Goal: Task Accomplishment & Management: Complete application form

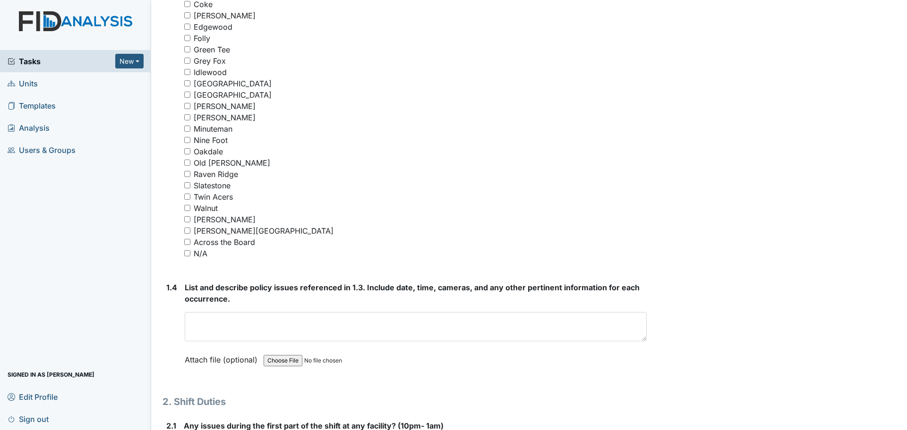
scroll to position [756, 0]
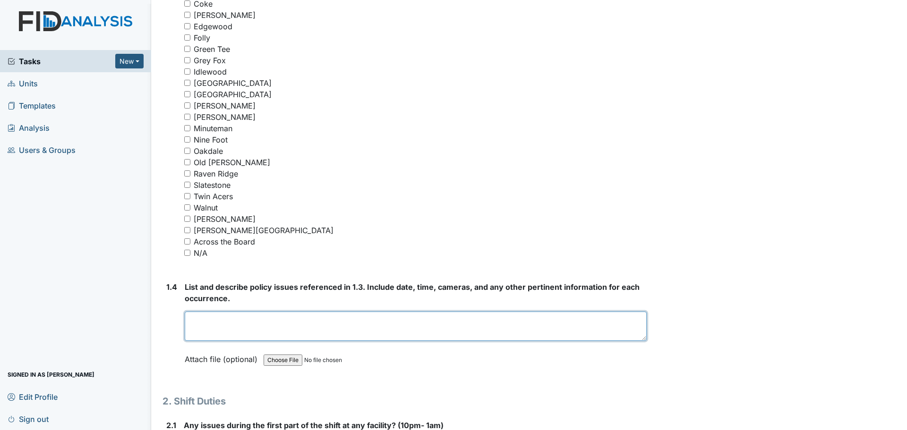
click at [298, 323] on textarea at bounding box center [416, 326] width 462 height 29
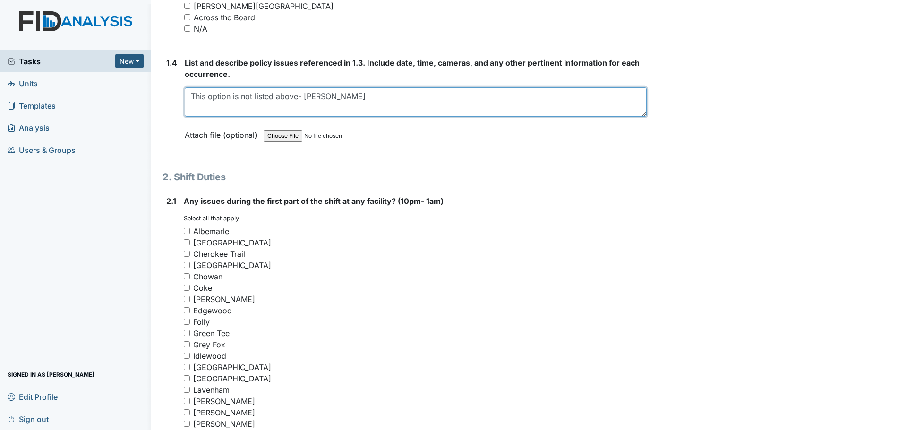
scroll to position [992, 0]
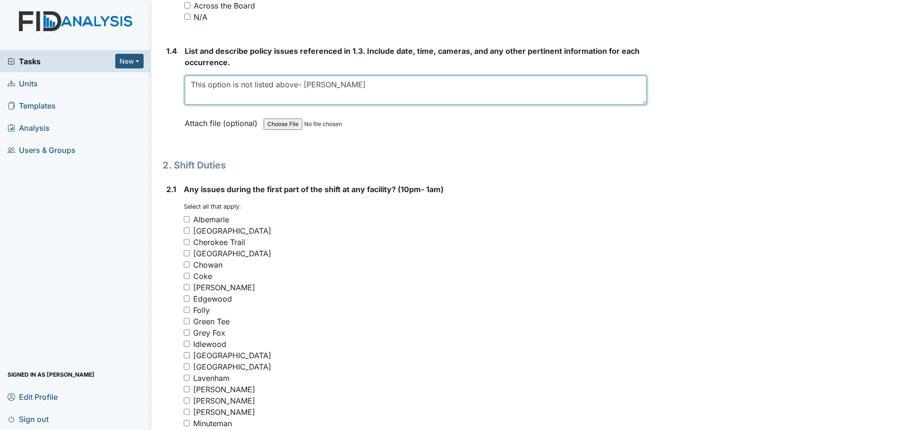
type textarea "This option is not listed above- [PERSON_NAME]"
click at [187, 388] on input "[PERSON_NAME]" at bounding box center [187, 389] width 6 height 6
checkbox input "true"
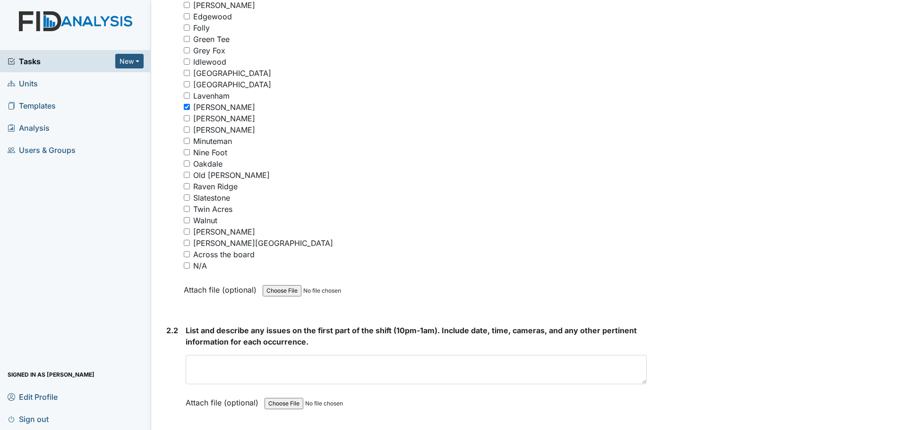
scroll to position [1276, 0]
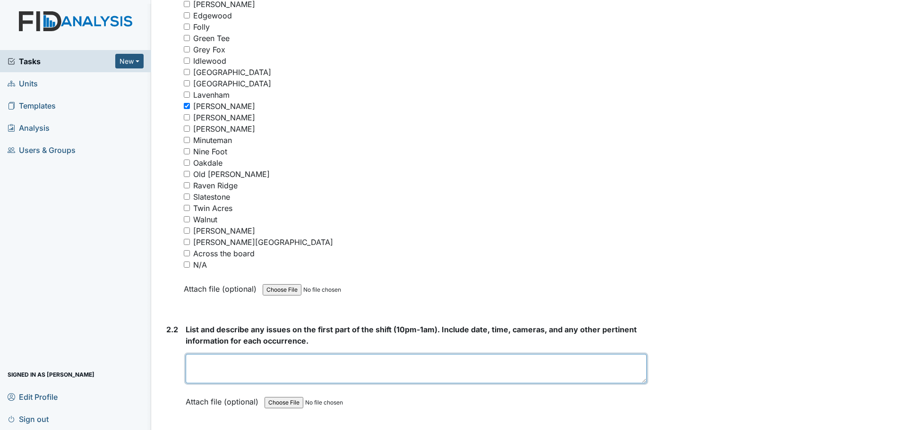
click at [316, 367] on textarea at bounding box center [416, 368] width 461 height 29
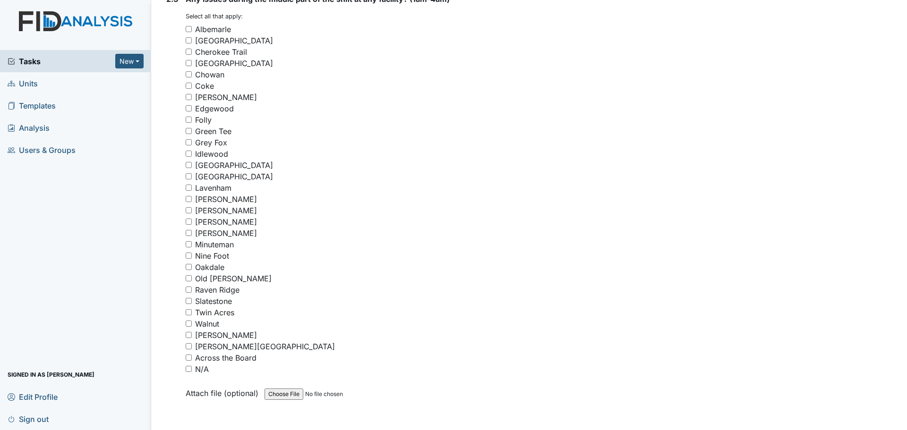
scroll to position [1748, 0]
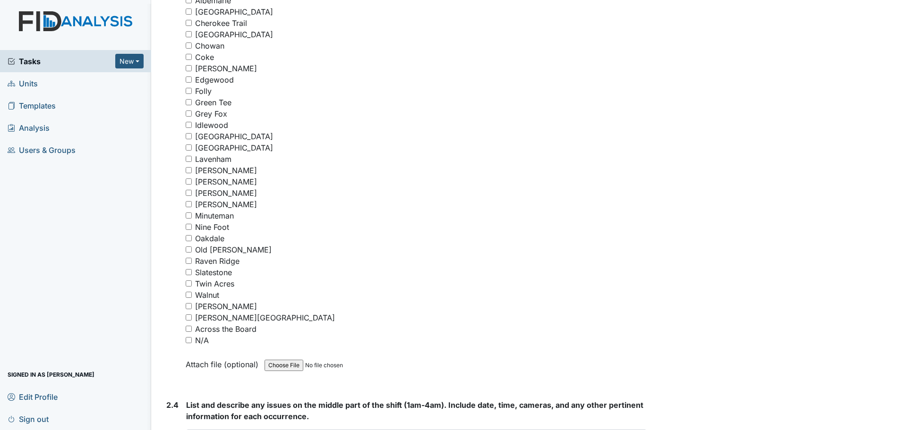
type textarea "[PERSON_NAME]"
click at [190, 342] on input "N/A" at bounding box center [189, 340] width 6 height 6
checkbox input "true"
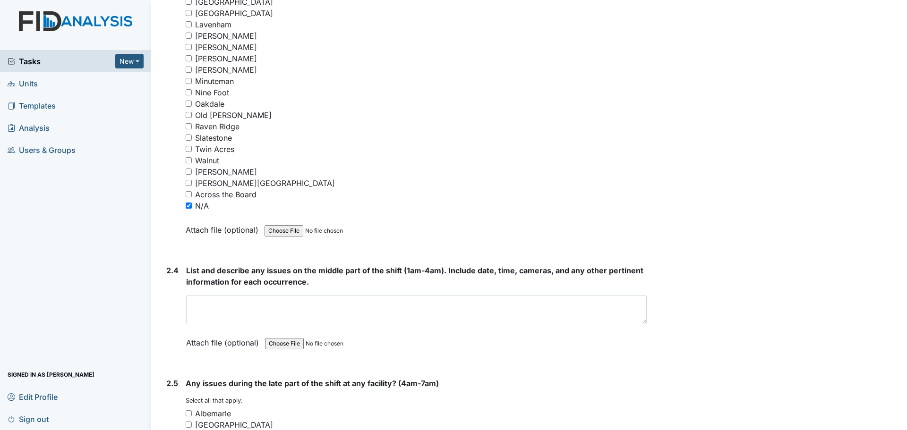
scroll to position [1890, 0]
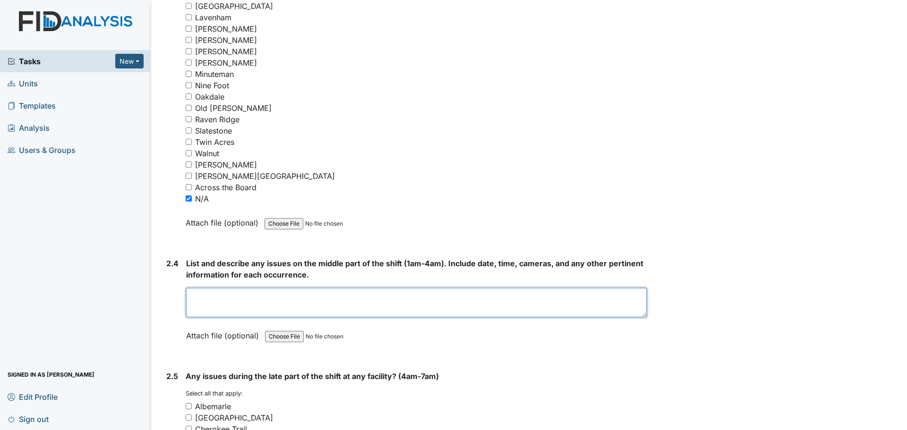
click at [325, 295] on textarea at bounding box center [416, 302] width 461 height 29
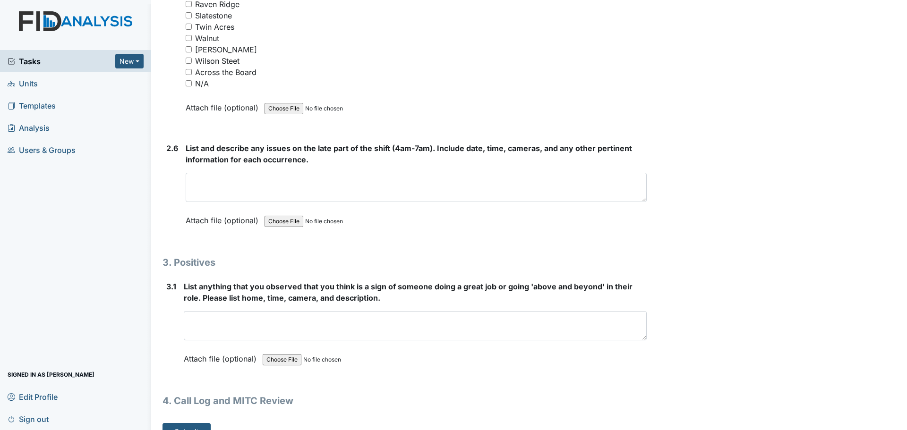
scroll to position [2571, 0]
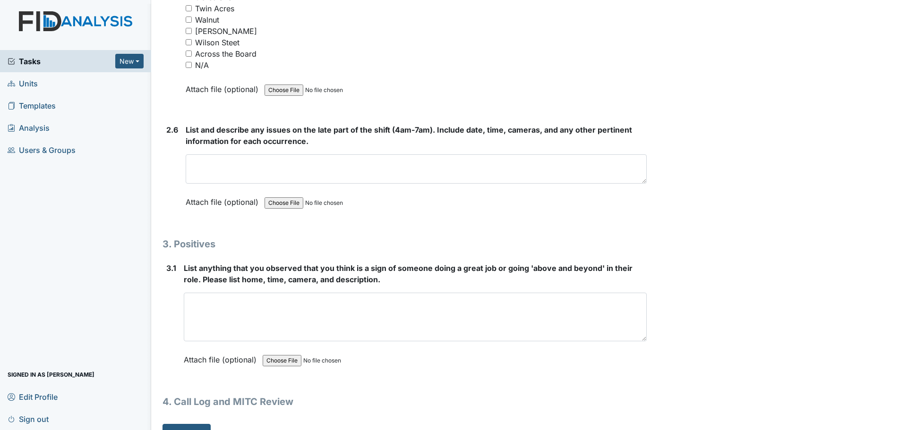
drag, startPoint x: 640, startPoint y: 318, endPoint x: 658, endPoint y: 453, distance: 135.4
click at [658, 430] on html "Tasks New Form Inspection Document Bundle Units Templates Analysis Users & Grou…" at bounding box center [453, 215] width 907 height 430
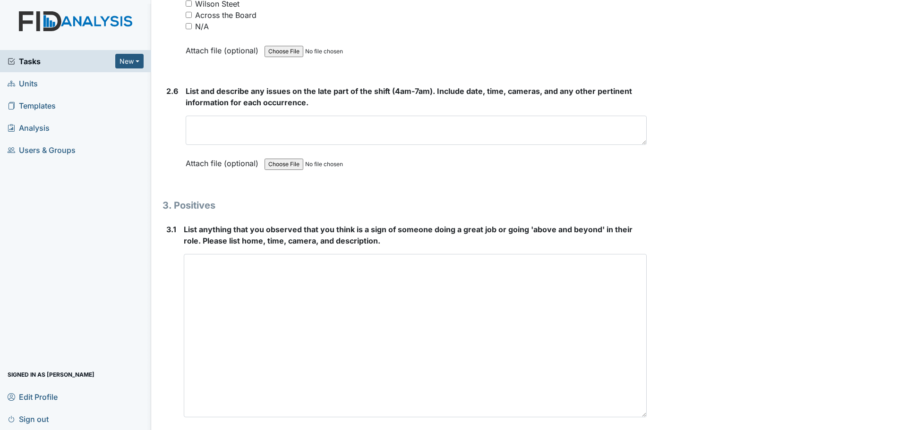
scroll to position [2706, 0]
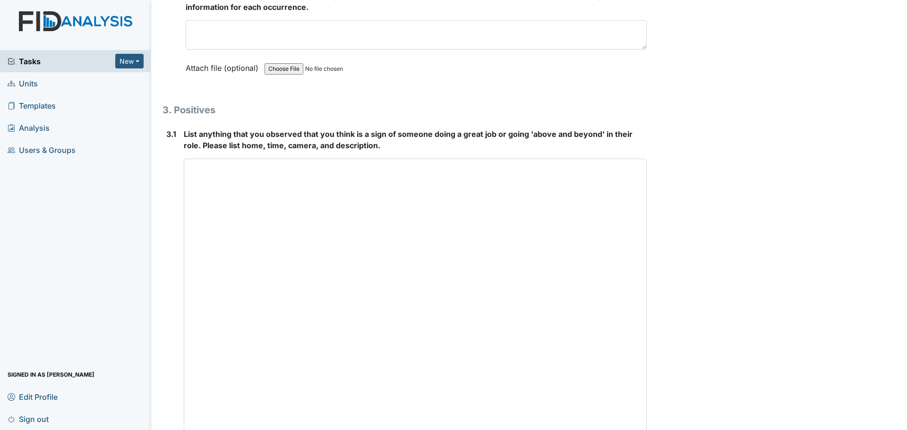
drag, startPoint x: 636, startPoint y: 320, endPoint x: 651, endPoint y: 453, distance: 133.6
click at [651, 430] on html "Tasks New Form Inspection Document Bundle Units Templates Analysis Users & Grou…" at bounding box center [453, 215] width 907 height 430
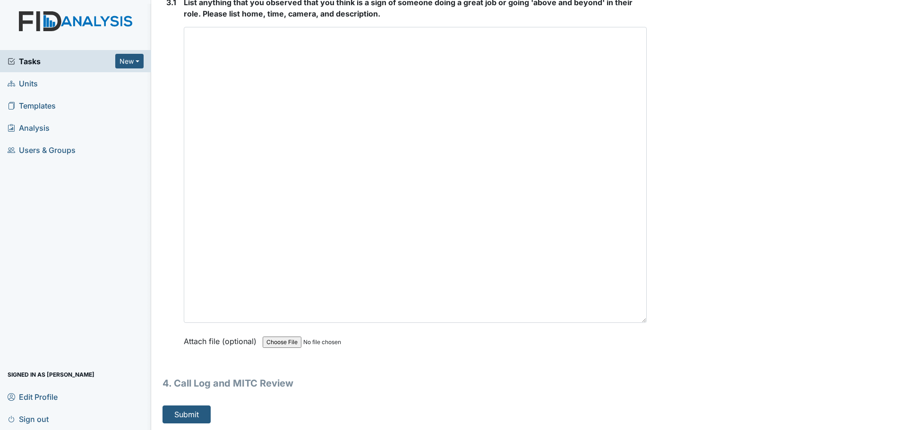
scroll to position [2838, 0]
type textarea "Staff were cleaning and helping residents."
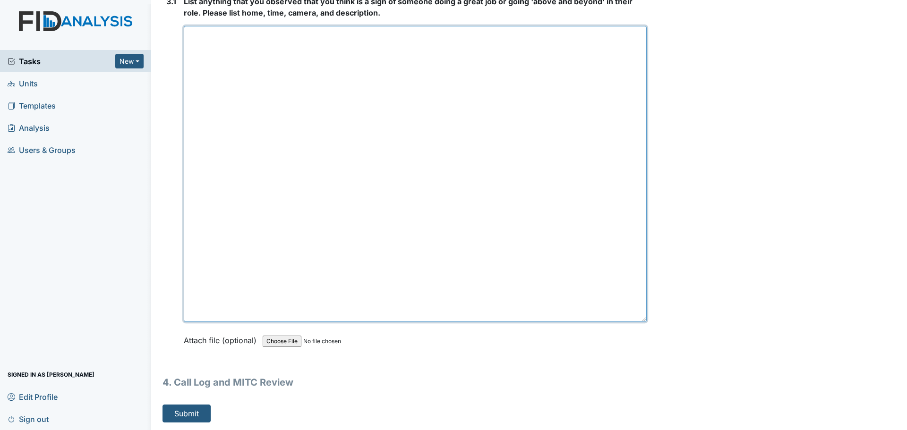
click at [218, 50] on textarea at bounding box center [415, 174] width 463 height 296
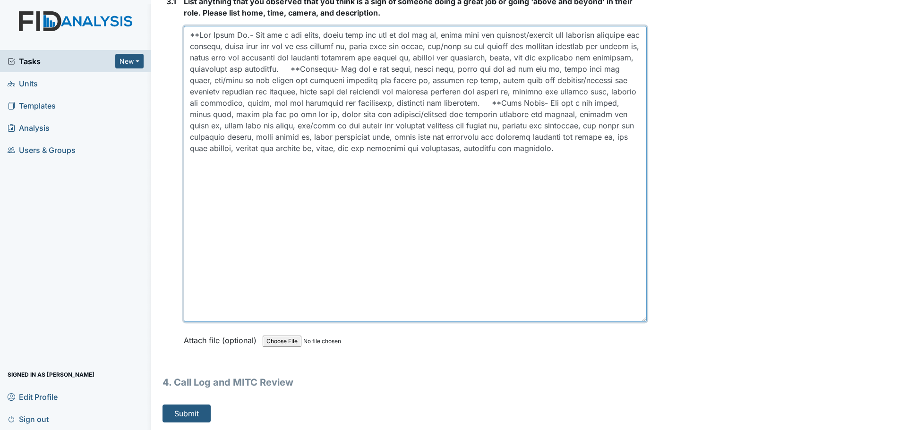
click at [274, 160] on textarea at bounding box center [415, 174] width 463 height 296
click at [288, 163] on textarea at bounding box center [415, 174] width 463 height 296
click at [553, 160] on textarea at bounding box center [415, 174] width 463 height 296
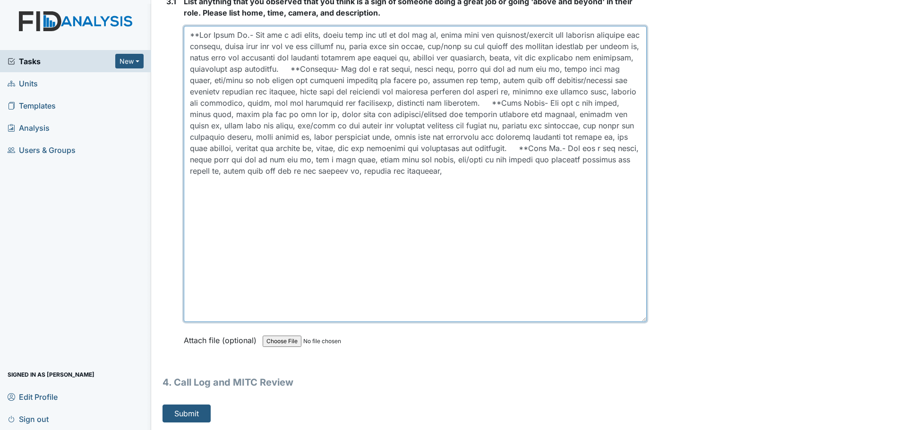
type textarea "**Old [PERSON_NAME].- She did a med count, wiped down and mop in the med rm, wi…"
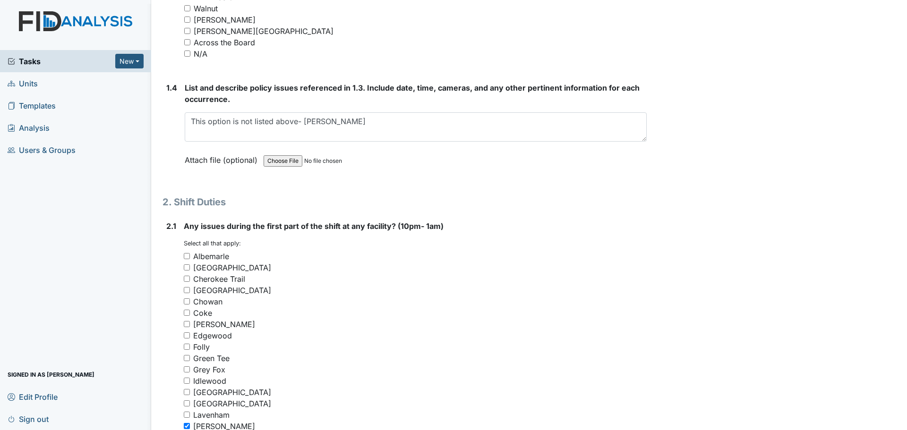
scroll to position [949, 0]
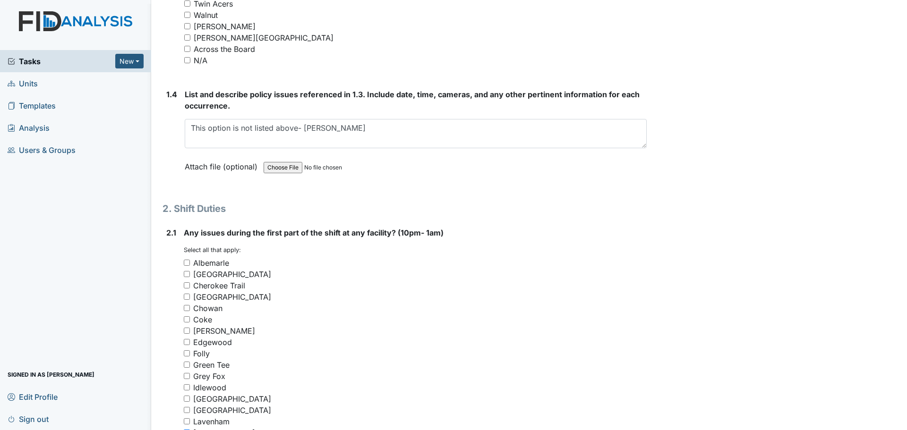
click at [188, 286] on input "Cherokee Trail" at bounding box center [187, 286] width 6 height 6
checkbox input "true"
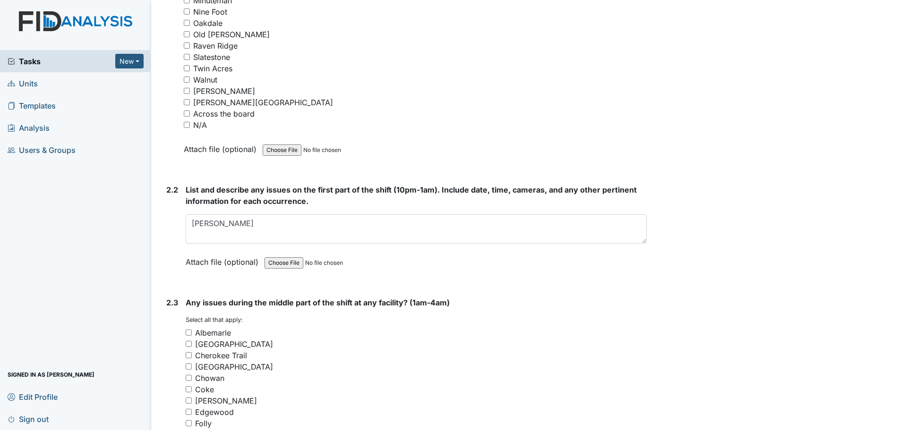
scroll to position [1421, 0]
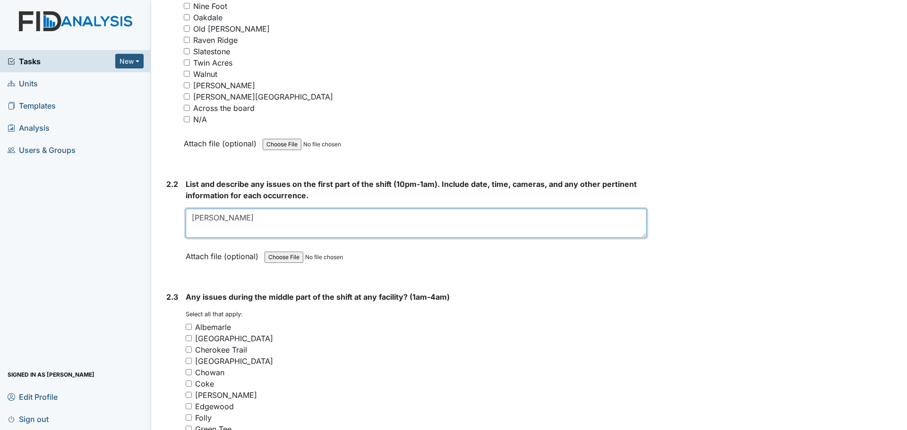
drag, startPoint x: 231, startPoint y: 216, endPoint x: 182, endPoint y: 219, distance: 48.3
click at [182, 219] on div "2.2 List and describe any issues on the first part of the shift (10pm-1am). Inc…" at bounding box center [405, 228] width 484 height 98
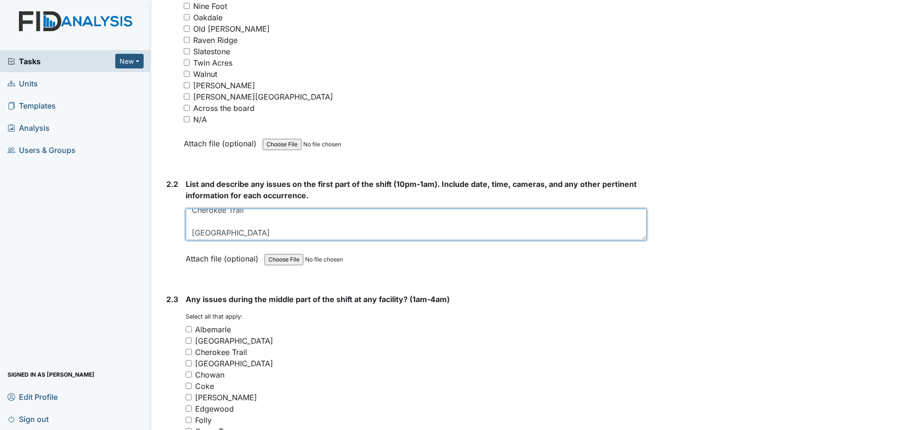
scroll to position [0, 0]
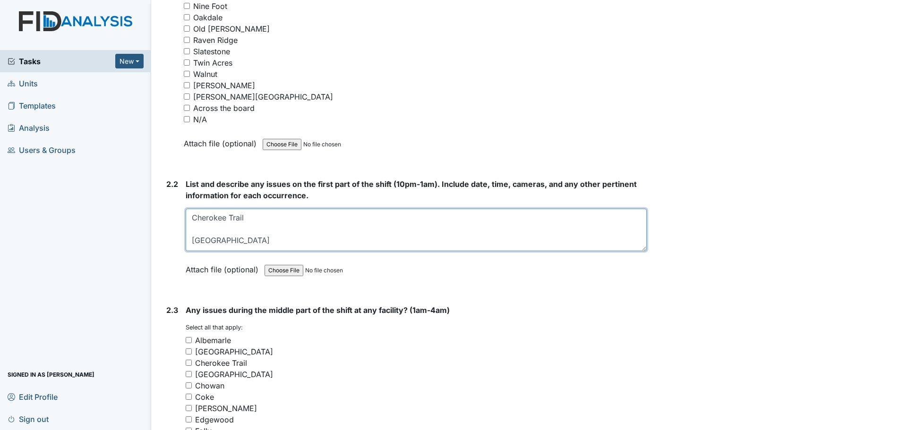
drag, startPoint x: 640, startPoint y: 235, endPoint x: 639, endPoint y: 248, distance: 13.3
click at [639, 248] on textarea "Cherokee Trail [GEOGRAPHIC_DATA]" at bounding box center [416, 230] width 461 height 43
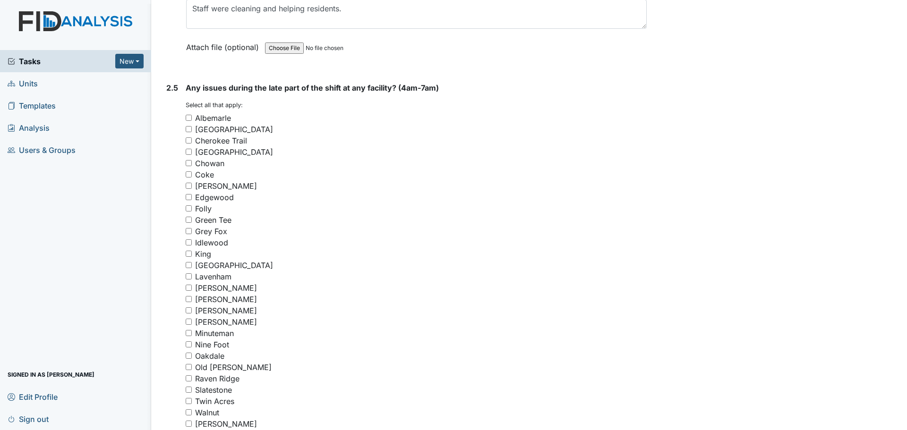
scroll to position [2224, 0]
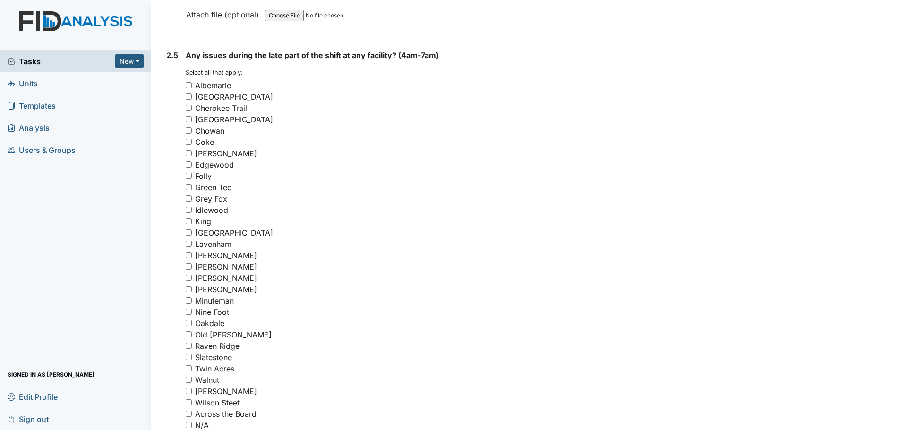
type textarea "Cherokee Trail [GEOGRAPHIC_DATA]"
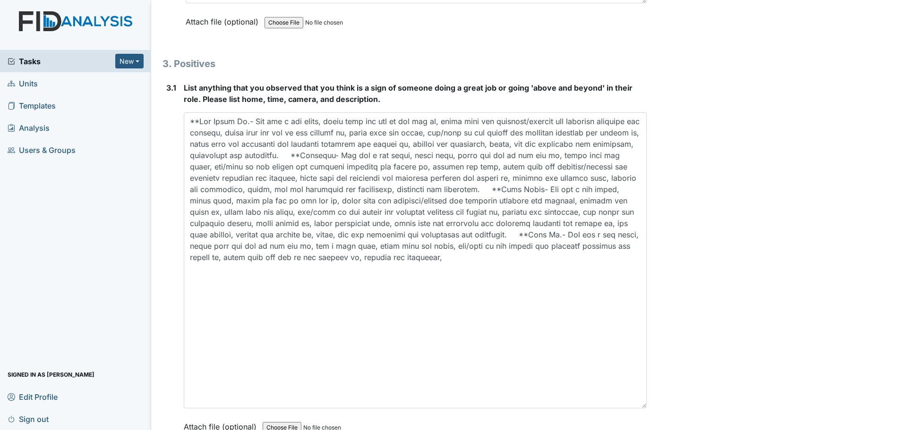
scroll to position [2852, 0]
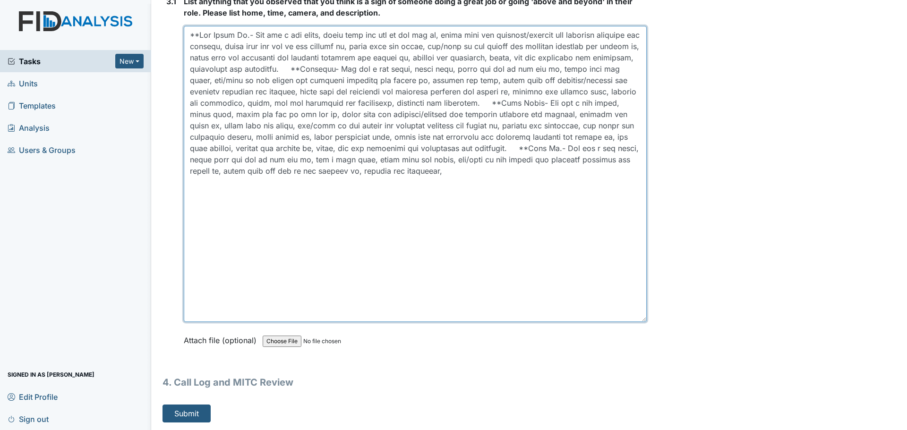
click at [296, 184] on textarea at bounding box center [415, 174] width 463 height 296
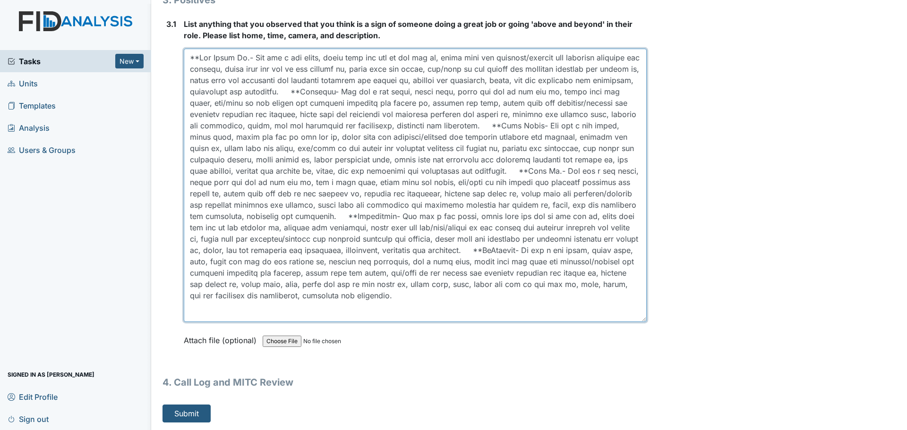
scroll to position [2828, 0]
drag, startPoint x: 639, startPoint y: 320, endPoint x: 633, endPoint y: 297, distance: 23.9
click at [633, 297] on textarea at bounding box center [415, 185] width 463 height 273
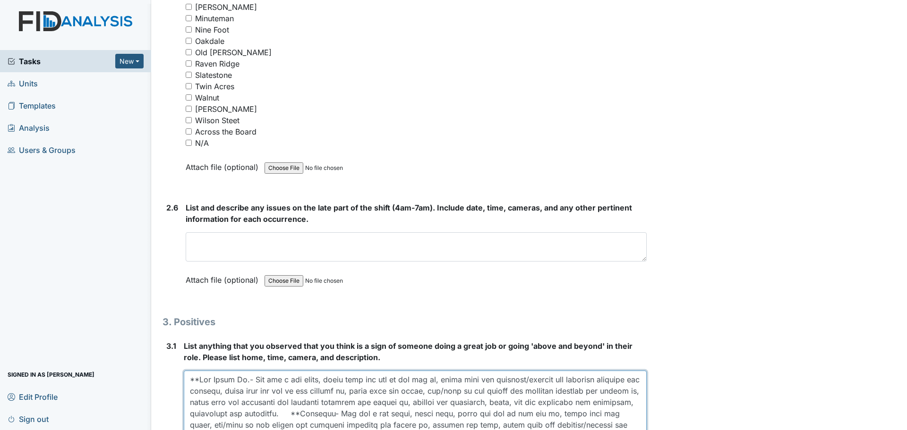
scroll to position [2498, 0]
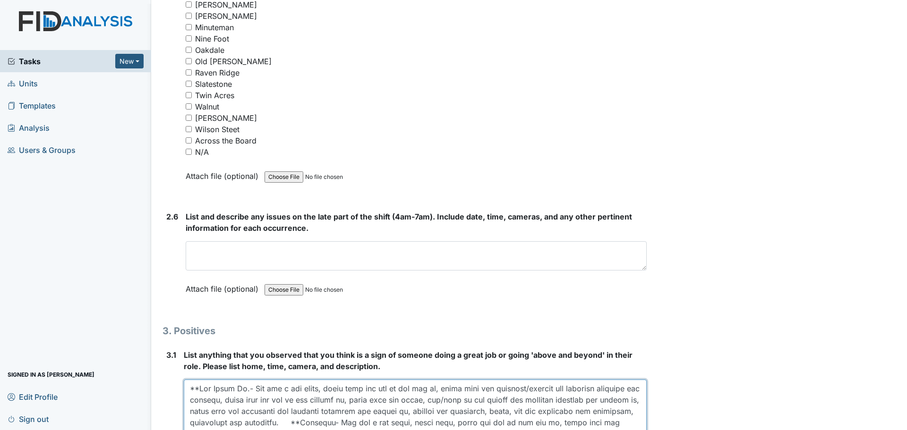
type textarea "**Old [PERSON_NAME].- She did a med count, wiped down and mop in the med rm, wi…"
click at [189, 150] on input "N/A" at bounding box center [189, 152] width 6 height 6
checkbox input "true"
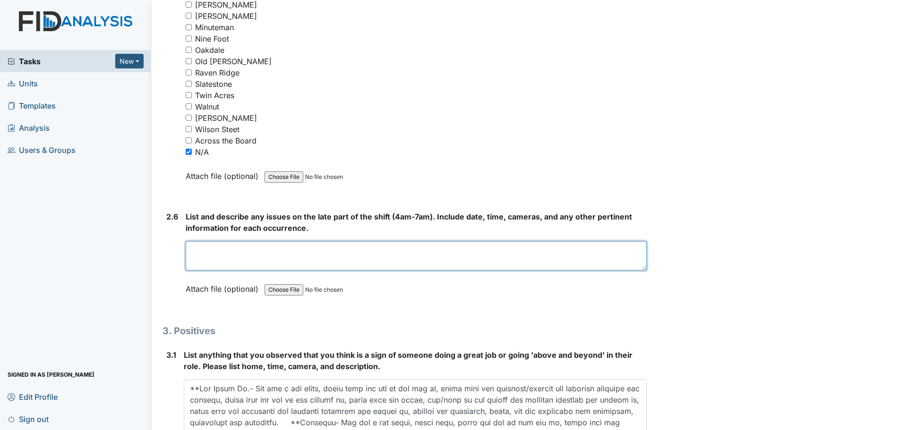
click at [406, 250] on textarea at bounding box center [416, 255] width 461 height 29
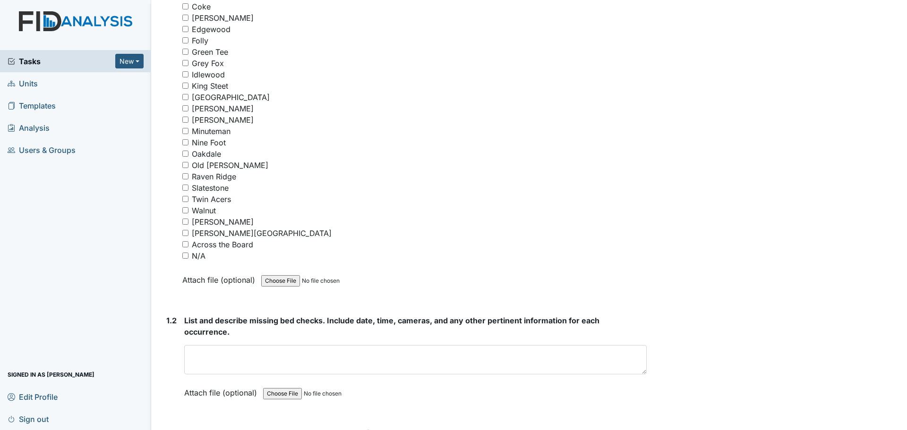
scroll to position [230, 0]
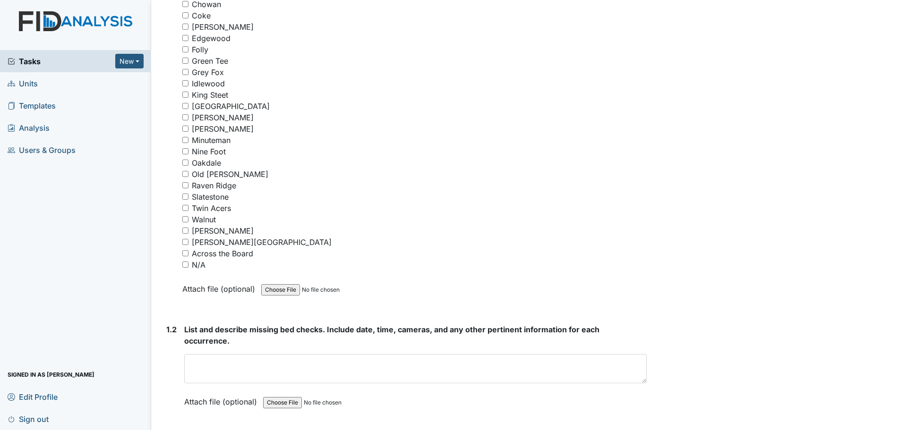
type textarea "Staff finished cleaning and assisted residents."
click at [187, 267] on input "N/A" at bounding box center [185, 265] width 6 height 6
checkbox input "true"
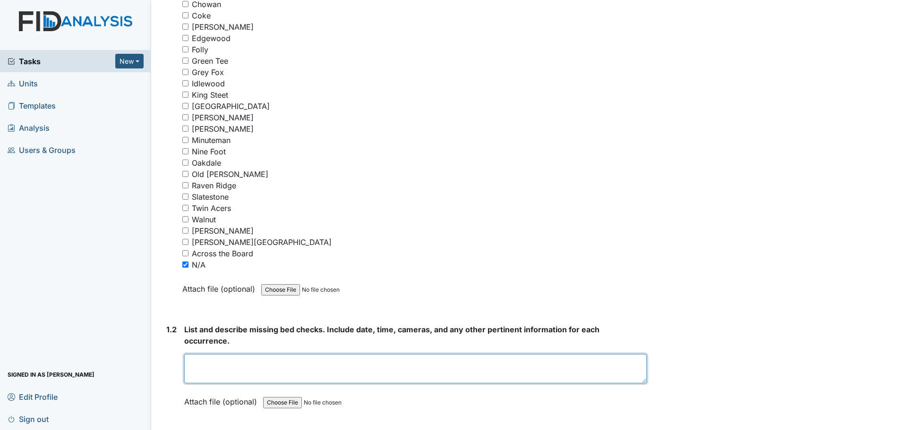
click at [370, 372] on textarea at bounding box center [415, 368] width 462 height 29
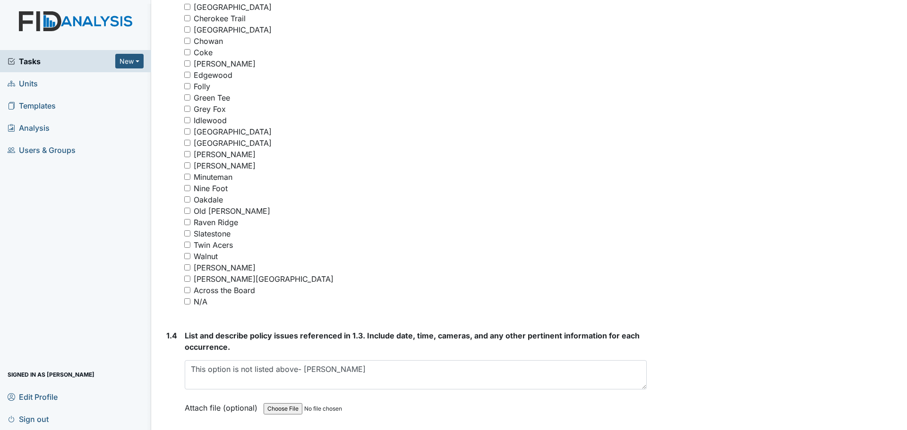
scroll to position [655, 0]
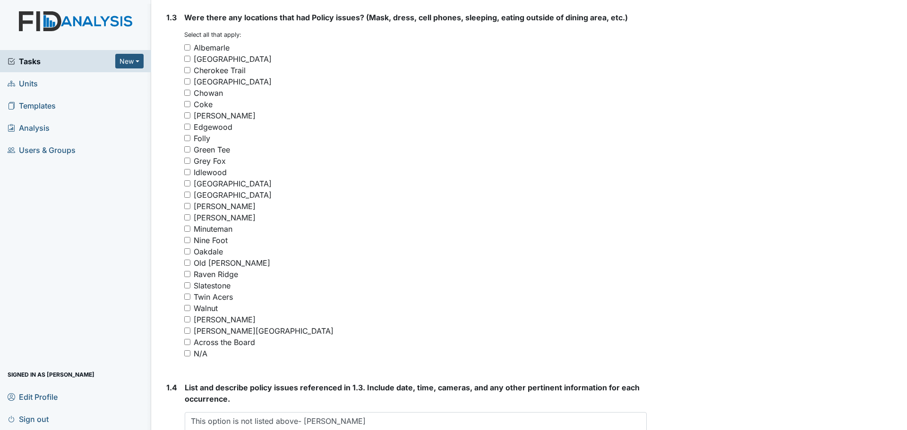
type textarea "Everyone did their bed checks."
click at [188, 70] on input "Cherokee Trail" at bounding box center [187, 70] width 6 height 6
checkbox input "true"
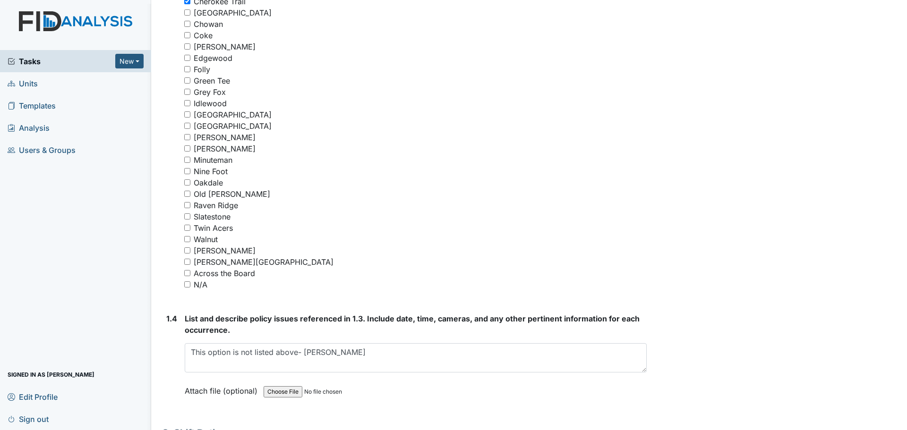
scroll to position [891, 0]
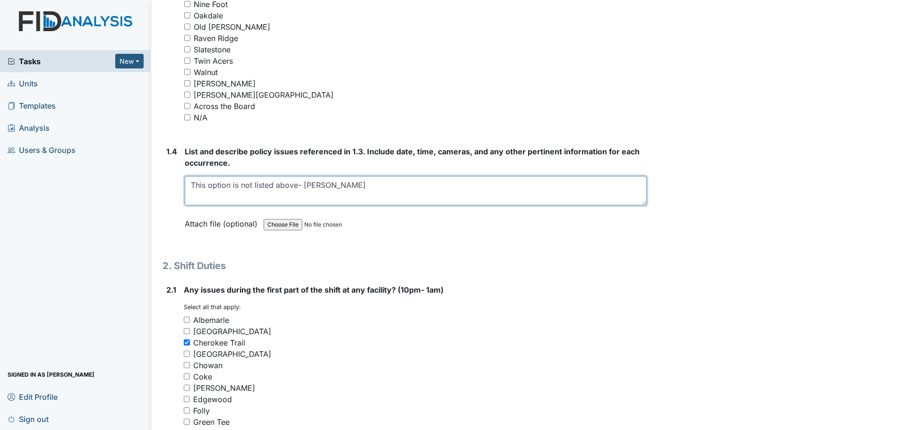
click at [271, 200] on textarea "This option is not listed above- [PERSON_NAME]" at bounding box center [416, 190] width 462 height 29
drag, startPoint x: 325, startPoint y: 196, endPoint x: 333, endPoint y: 196, distance: 8.0
click at [325, 196] on textarea "This option is not listed above- [PERSON_NAME]" at bounding box center [416, 190] width 462 height 29
click at [358, 188] on textarea "This option is not listed above- [PERSON_NAME]" at bounding box center [416, 190] width 462 height 29
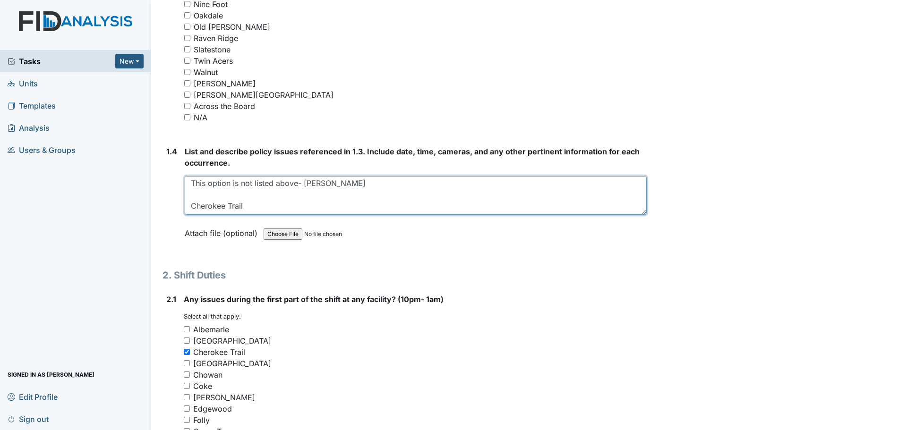
scroll to position [1, 0]
drag, startPoint x: 639, startPoint y: 202, endPoint x: 640, endPoint y: 213, distance: 11.0
click at [640, 212] on textarea "This option is not listed above- [PERSON_NAME] Cherokee Trail" at bounding box center [416, 195] width 462 height 39
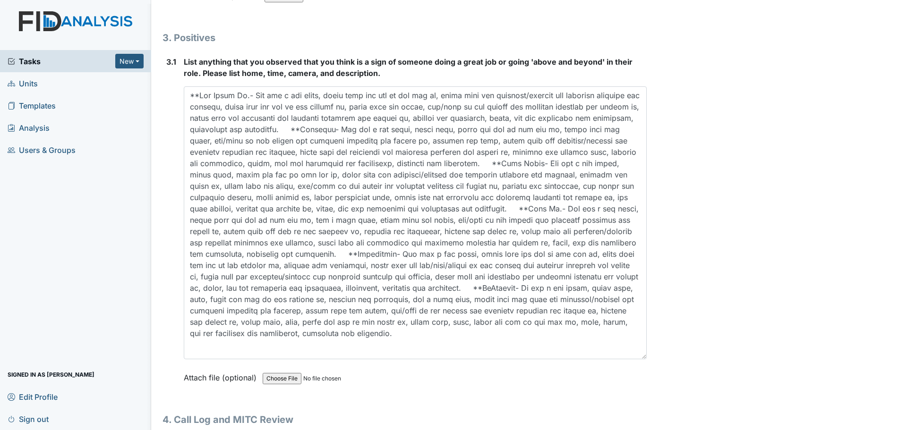
scroll to position [2838, 0]
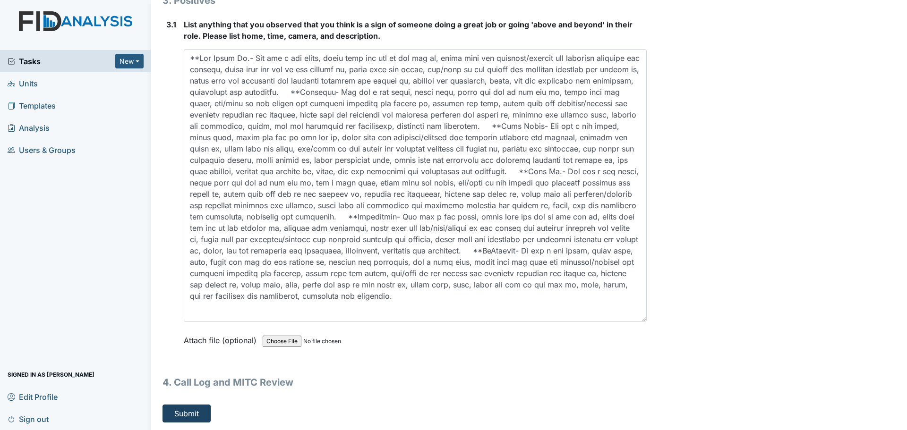
type textarea "This option is not listed above- [PERSON_NAME] Cherokee Trail"
click at [201, 416] on button "Submit" at bounding box center [187, 414] width 48 height 18
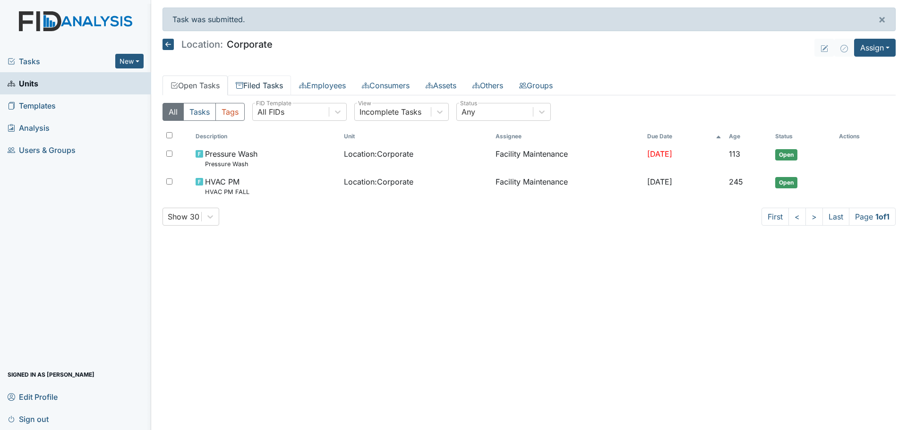
click at [266, 87] on link "Filed Tasks" at bounding box center [259, 86] width 63 height 20
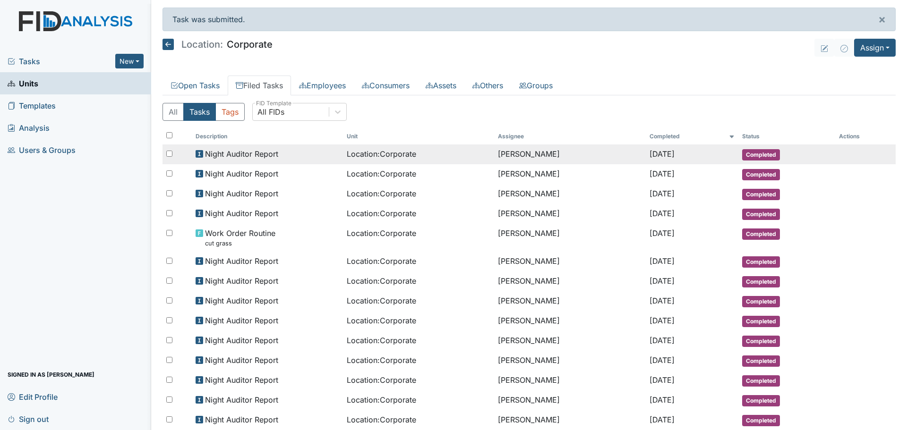
click at [291, 157] on div "Night Auditor Report" at bounding box center [268, 153] width 144 height 11
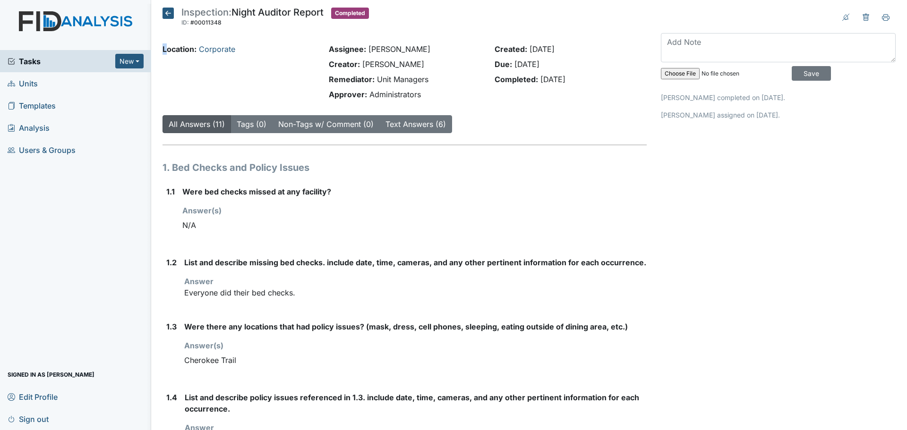
drag, startPoint x: 162, startPoint y: 49, endPoint x: 167, endPoint y: 49, distance: 5.7
click at [167, 49] on div "Location: Corporate" at bounding box center [238, 73] width 166 height 60
click at [241, 83] on div "Location: Corporate" at bounding box center [238, 73] width 166 height 60
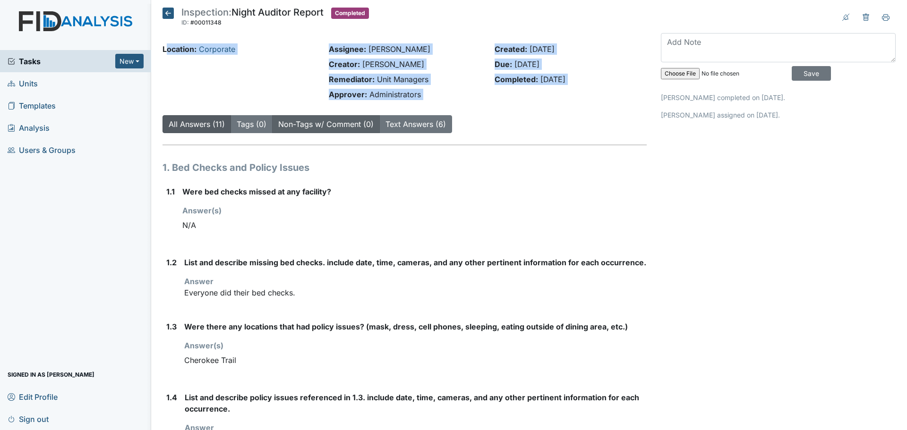
drag, startPoint x: 187, startPoint y: 52, endPoint x: 286, endPoint y: 109, distance: 114.7
click at [234, 89] on div "Location: Corporate" at bounding box center [238, 73] width 166 height 60
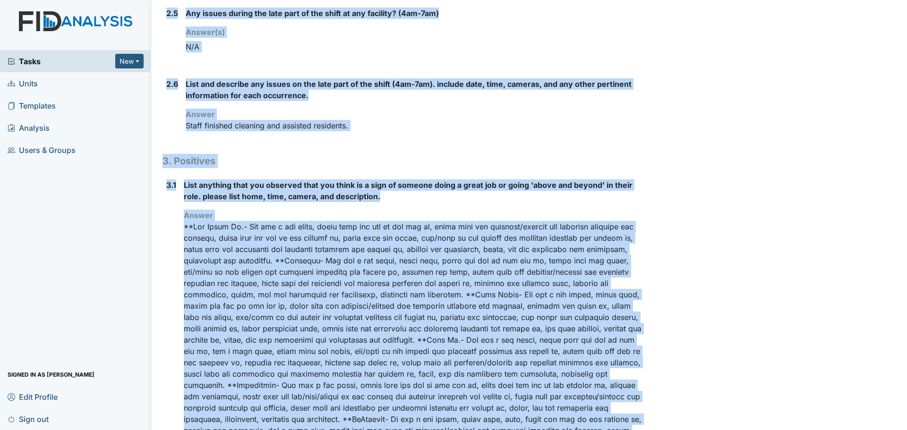
scroll to position [904, 0]
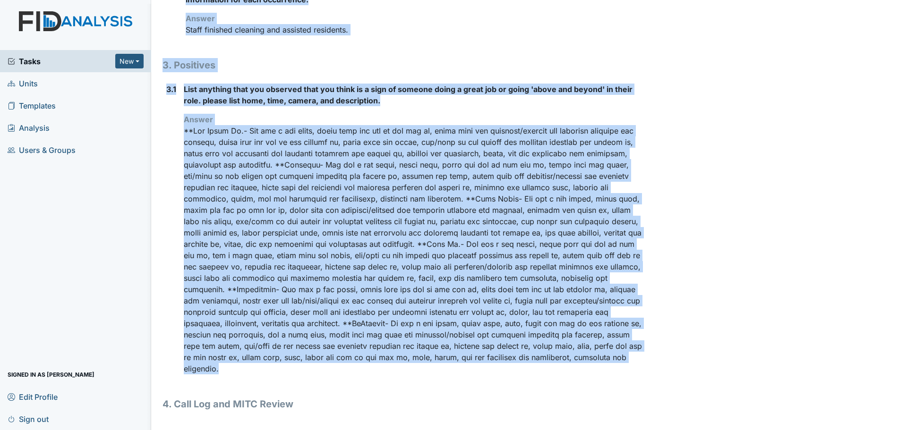
drag, startPoint x: 164, startPoint y: 48, endPoint x: 531, endPoint y: 374, distance: 490.2
copy div "Location: Corporate Assignee: Linda Candelario Creator: Linda Candelario Remedi…"
